Goal: Task Accomplishment & Management: Use online tool/utility

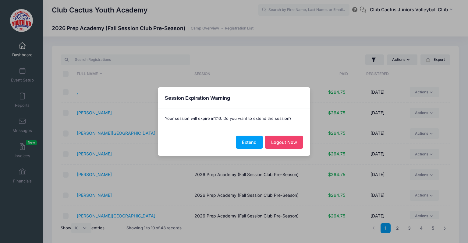
select select "10"
click at [255, 139] on button "Extend" at bounding box center [249, 142] width 27 height 13
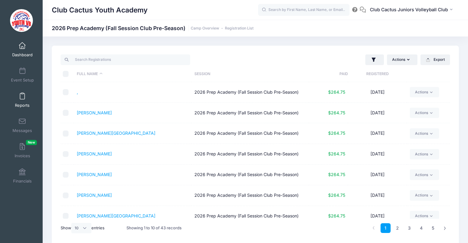
click at [23, 100] on link "Reports" at bounding box center [22, 100] width 29 height 21
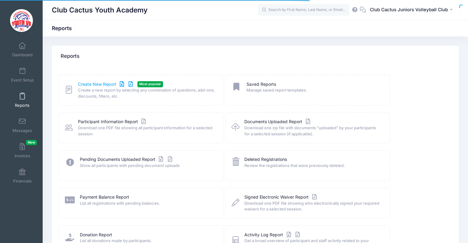
click at [84, 85] on link "Create New Report" at bounding box center [106, 84] width 57 height 6
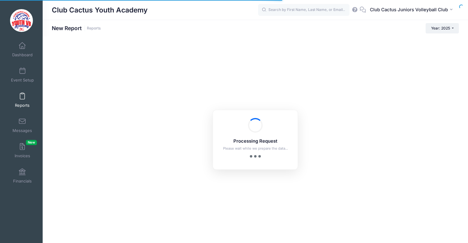
checkbox input "true"
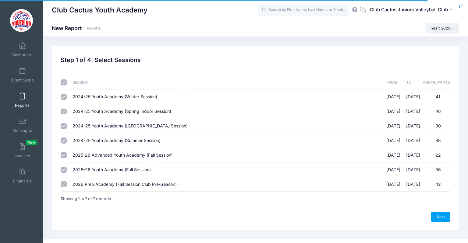
scroll to position [9, 0]
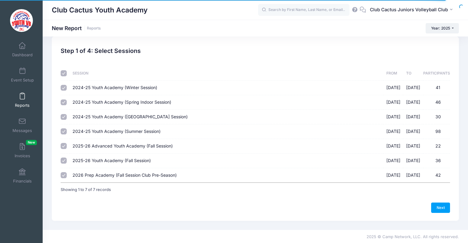
click at [65, 76] on input "checkbox" at bounding box center [64, 73] width 6 height 6
checkbox input "false"
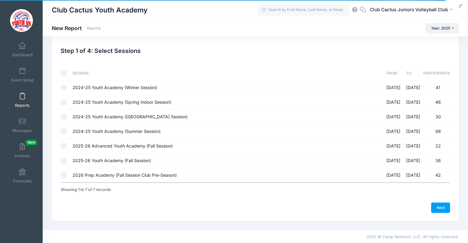
checkbox input "false"
click at [65, 160] on input "2025-26 Youth Academy (Fall Session) [DATE] - [DATE] 36" at bounding box center [64, 161] width 6 height 6
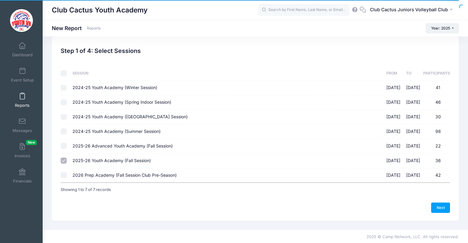
click at [62, 161] on input "2025-26 Youth Academy (Fall Session) [DATE] - [DATE] 36" at bounding box center [64, 161] width 6 height 6
checkbox input "false"
click at [63, 175] on input "2026 Prep Academy (Fall Session Club Pre-Season) [DATE] - [DATE] 42" at bounding box center [64, 175] width 6 height 6
checkbox input "true"
click at [439, 209] on link "Next" at bounding box center [440, 208] width 19 height 10
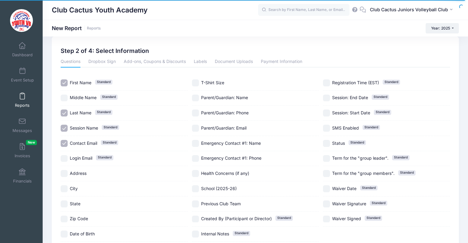
scroll to position [0, 0]
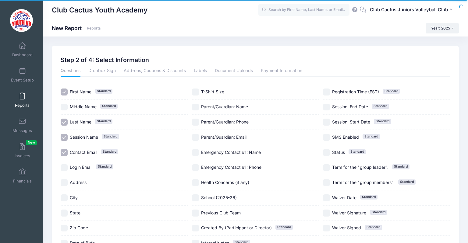
click at [65, 136] on input "Session Name Standard" at bounding box center [64, 137] width 7 height 7
checkbox input "false"
click at [64, 151] on input "Contact Email Standard" at bounding box center [64, 152] width 7 height 7
checkbox input "false"
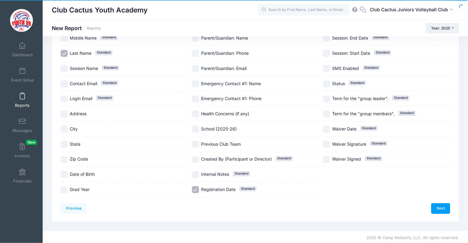
scroll to position [69, 0]
click at [193, 132] on div "School (2025-26)" at bounding box center [255, 128] width 127 height 15
checkbox input "true"
click at [195, 188] on input "Registration Date Standard" at bounding box center [195, 189] width 7 height 7
checkbox input "false"
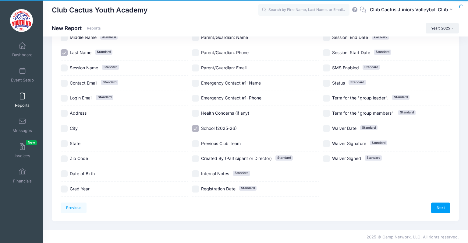
click at [196, 144] on input "Previous Club Team" at bounding box center [195, 143] width 7 height 7
checkbox input "true"
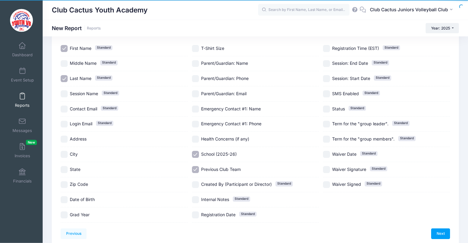
scroll to position [32, 0]
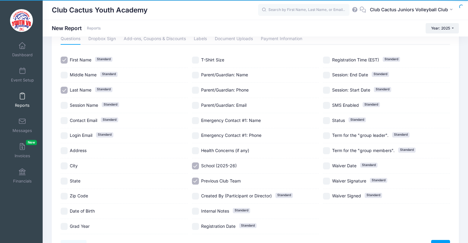
click at [195, 76] on input "Parent/Guardian: Name" at bounding box center [195, 75] width 7 height 7
checkbox input "true"
click at [195, 90] on input "Parent/Guardian: Phone" at bounding box center [195, 90] width 7 height 7
checkbox input "true"
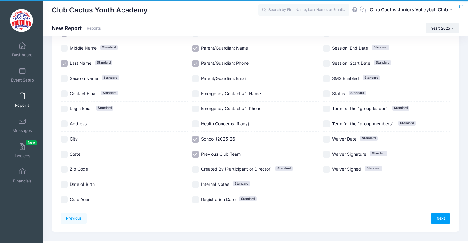
scroll to position [69, 0]
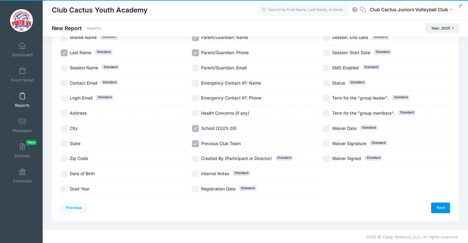
click at [436, 207] on link "Next" at bounding box center [440, 208] width 19 height 10
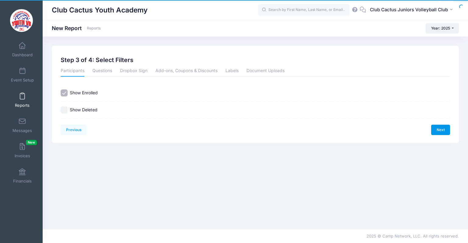
click at [442, 127] on link "Next" at bounding box center [440, 130] width 19 height 10
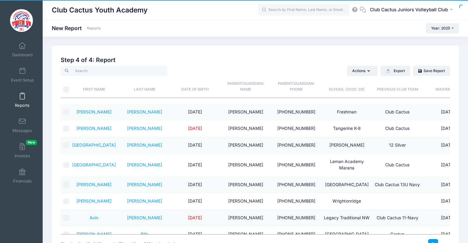
click at [138, 90] on th "Last Name" at bounding box center [144, 87] width 51 height 22
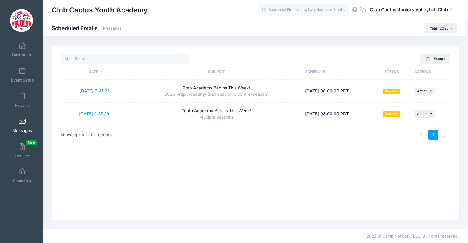
click at [130, 153] on div "Export Date Subject Schedule Status Actions [DATE] 2:41:21 Prep Academy Begins …" at bounding box center [255, 133] width 407 height 175
